Goal: Navigation & Orientation: Understand site structure

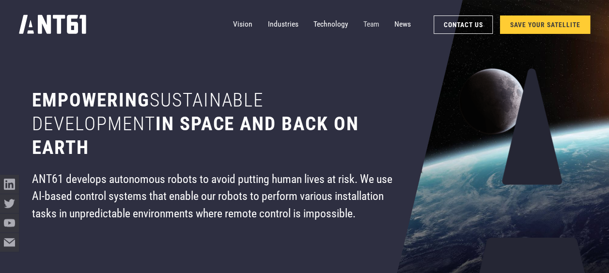
click at [371, 27] on link "Team" at bounding box center [371, 24] width 16 height 19
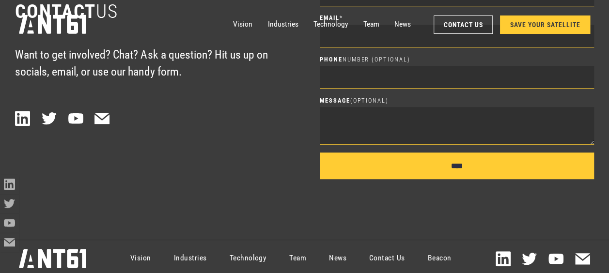
scroll to position [3929, 0]
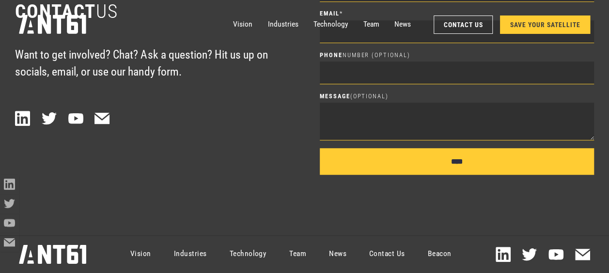
click at [387, 251] on link "Contact Us" at bounding box center [386, 254] width 59 height 34
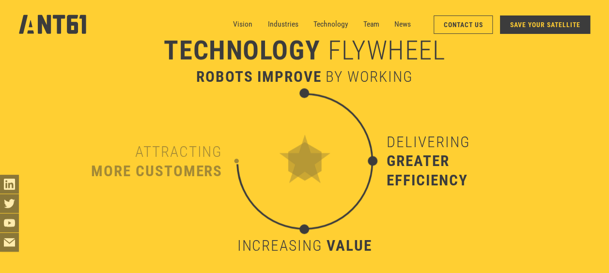
scroll to position [2564, 0]
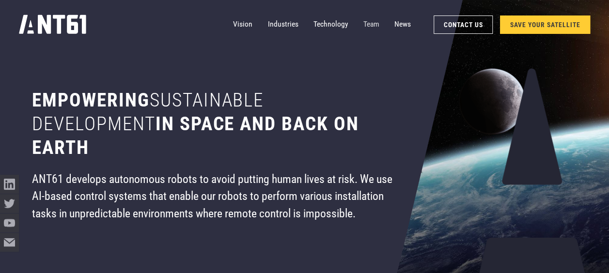
click at [369, 26] on link "Team" at bounding box center [371, 24] width 16 height 19
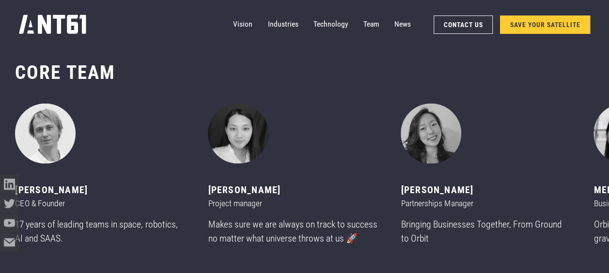
scroll to position [3229, 0]
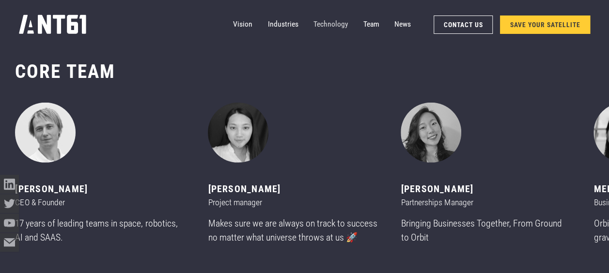
click at [319, 28] on link "Technology" at bounding box center [330, 24] width 35 height 19
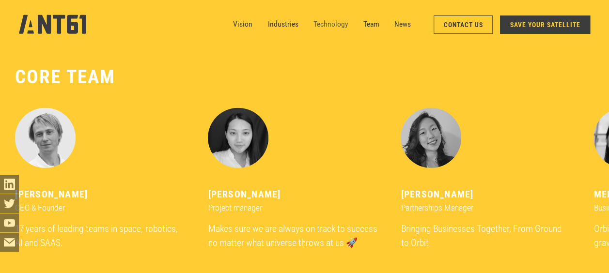
scroll to position [2682, 0]
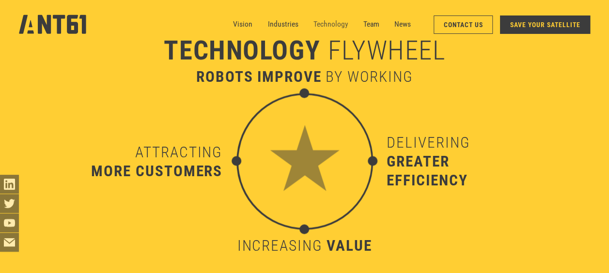
click at [338, 17] on link "Technology" at bounding box center [330, 24] width 35 height 19
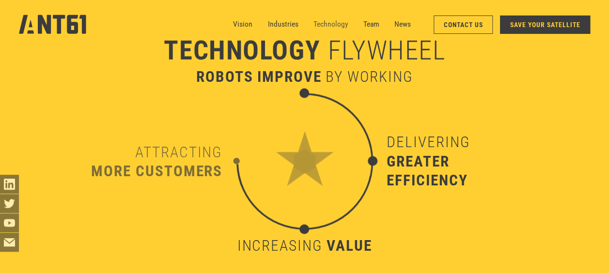
click at [319, 24] on link "Technology" at bounding box center [330, 24] width 35 height 19
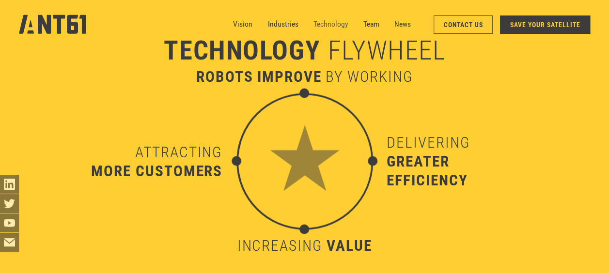
scroll to position [2682, 0]
click at [307, 155] on img at bounding box center [304, 161] width 137 height 137
click at [314, 77] on div "robots improve" at bounding box center [258, 76] width 125 height 19
click at [413, 186] on div "greater efficiency" at bounding box center [455, 171] width 137 height 38
drag, startPoint x: 284, startPoint y: 251, endPoint x: 182, endPoint y: 208, distance: 110.7
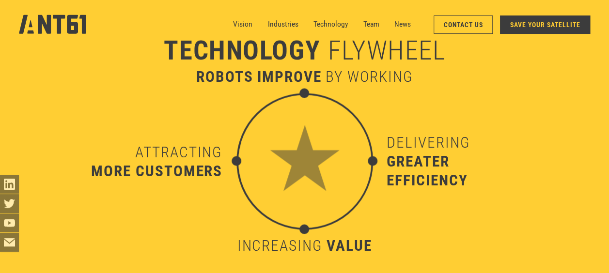
click at [284, 251] on div "increasing" at bounding box center [280, 245] width 86 height 19
click at [145, 189] on div "Attracting more customers" at bounding box center [154, 161] width 137 height 137
click at [289, 26] on link "Industries" at bounding box center [282, 24] width 31 height 19
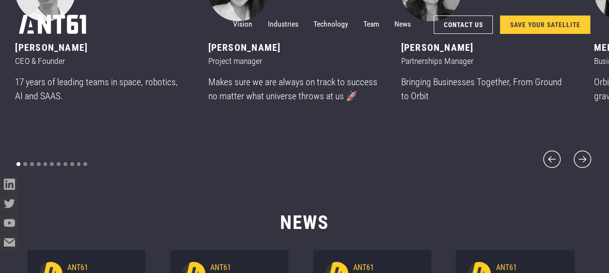
scroll to position [3612, 0]
